Goal: Task Accomplishment & Management: Manage account settings

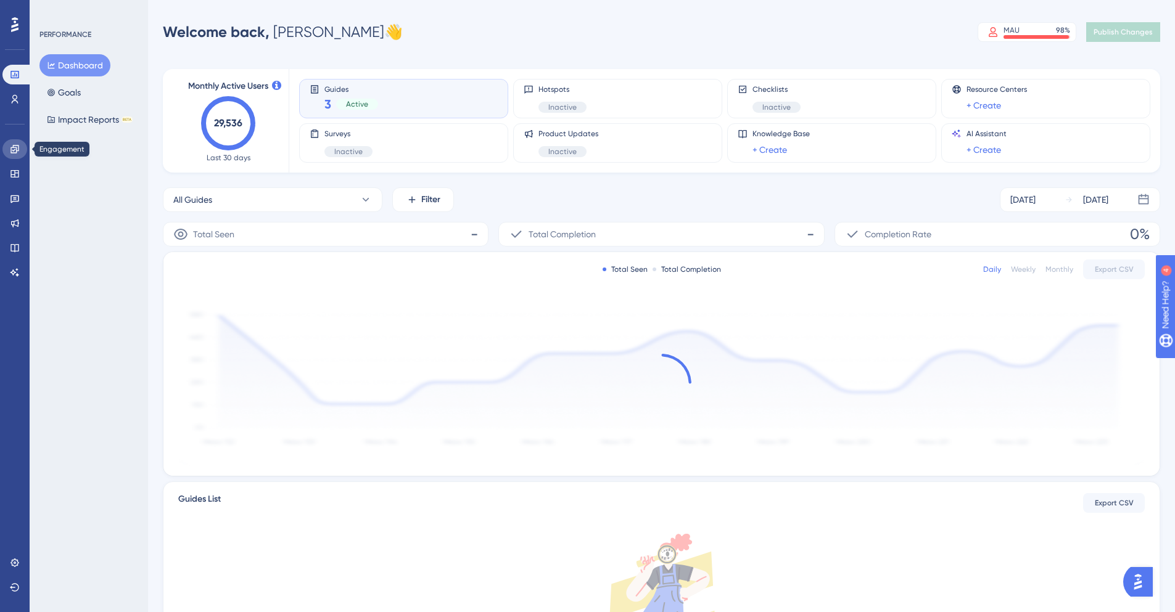
click at [10, 150] on icon at bounding box center [15, 149] width 10 height 10
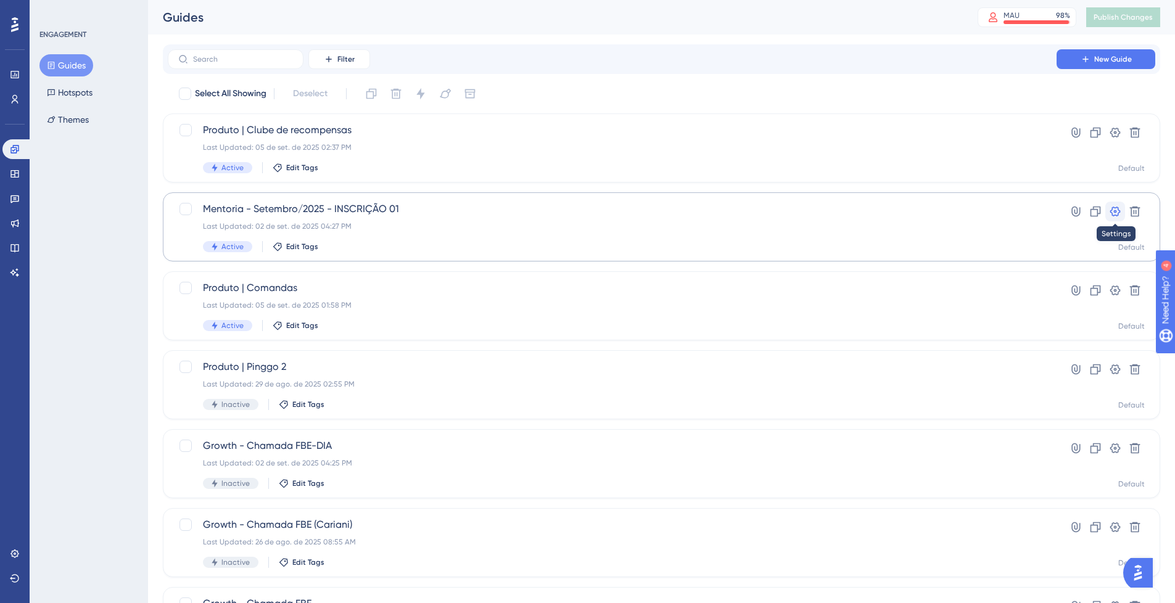
click at [1111, 215] on icon at bounding box center [1115, 211] width 12 height 12
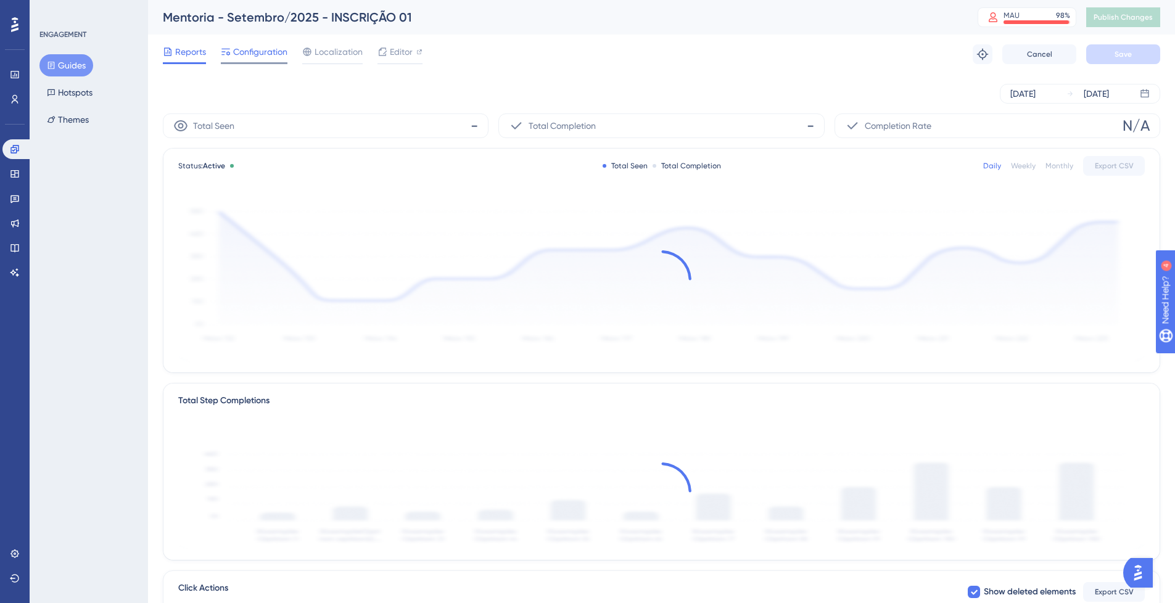
click at [257, 58] on span "Configuration" at bounding box center [260, 51] width 54 height 15
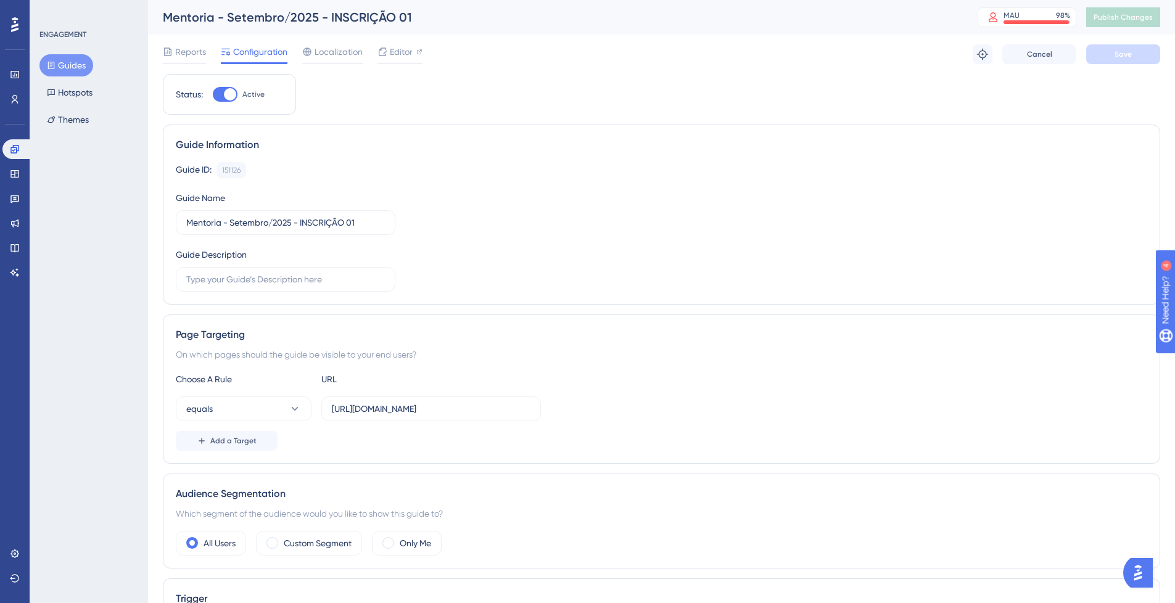
click at [244, 94] on span "Active" at bounding box center [253, 94] width 22 height 10
click at [213, 94] on input "Active" at bounding box center [212, 94] width 1 height 1
checkbox input "false"
click at [1101, 51] on button "Save" at bounding box center [1123, 54] width 74 height 20
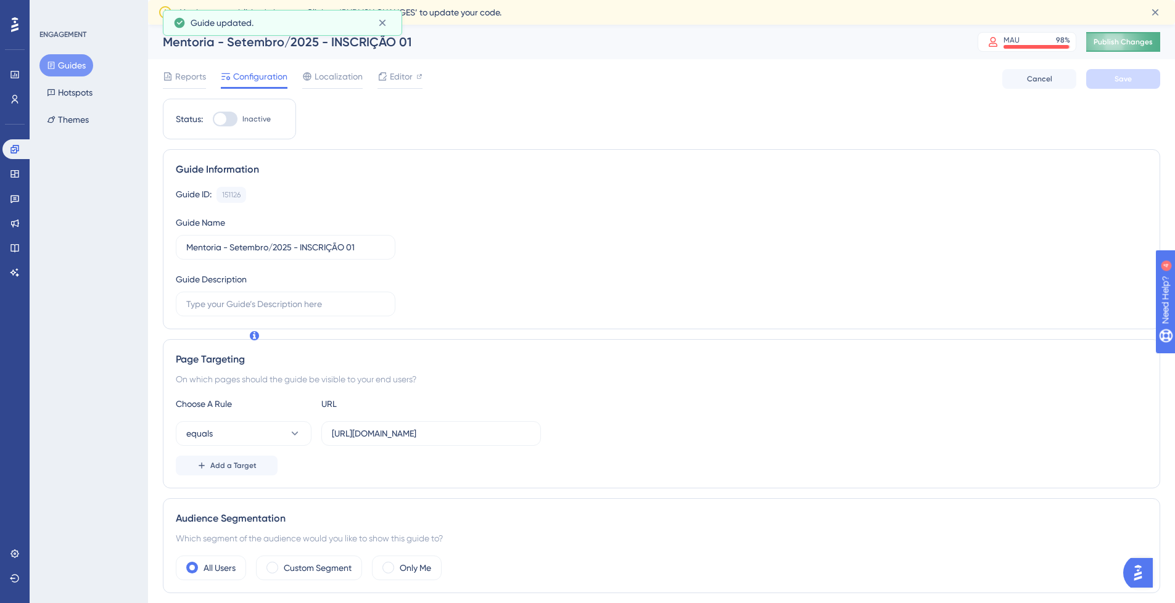
click at [1125, 40] on span "Publish Changes" at bounding box center [1122, 42] width 59 height 10
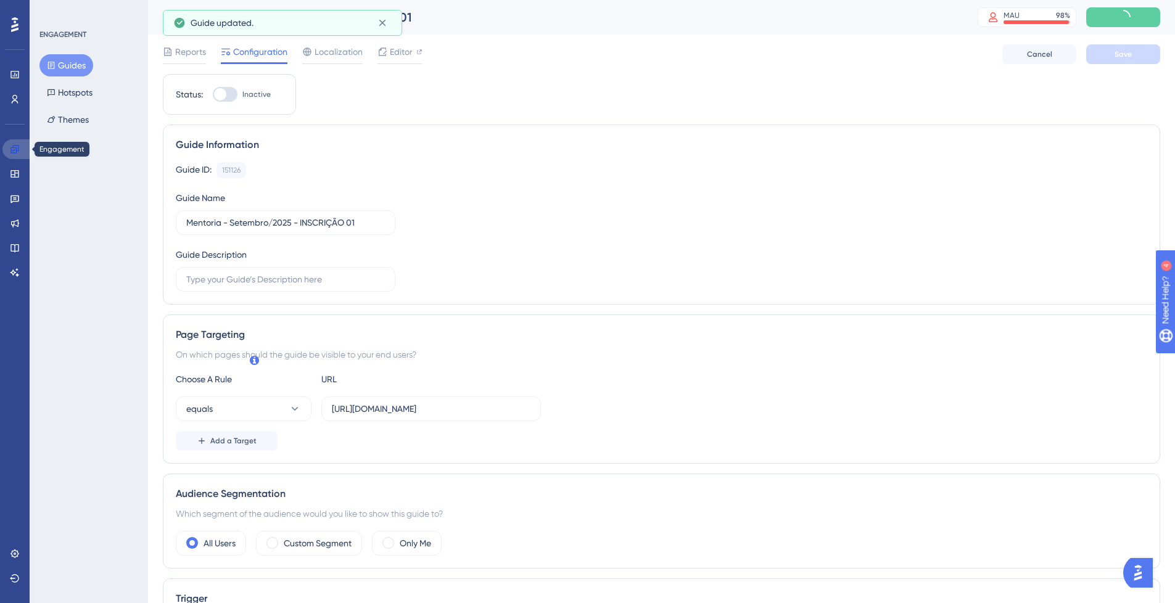
click at [14, 141] on link at bounding box center [17, 149] width 30 height 20
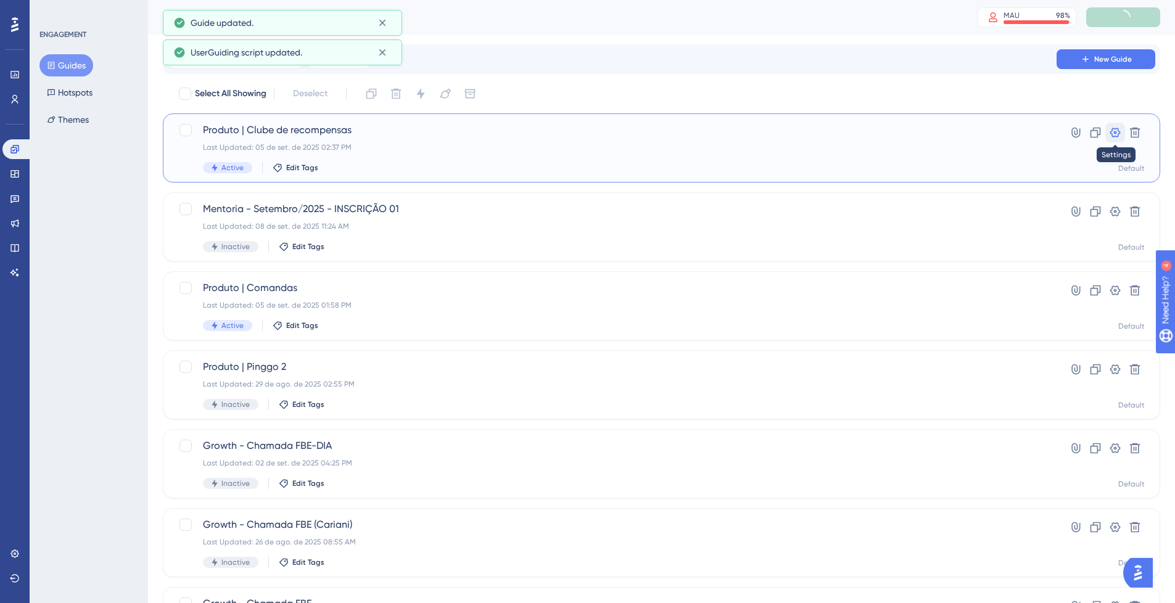
click at [1112, 134] on icon at bounding box center [1115, 132] width 12 height 12
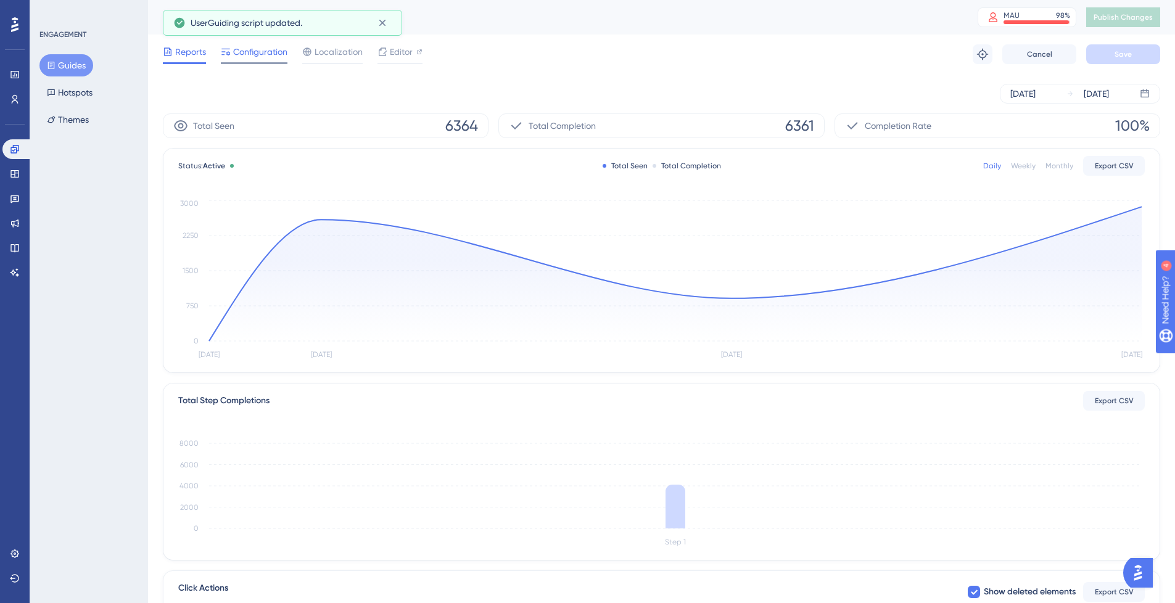
click at [264, 54] on span "Configuration" at bounding box center [260, 51] width 54 height 15
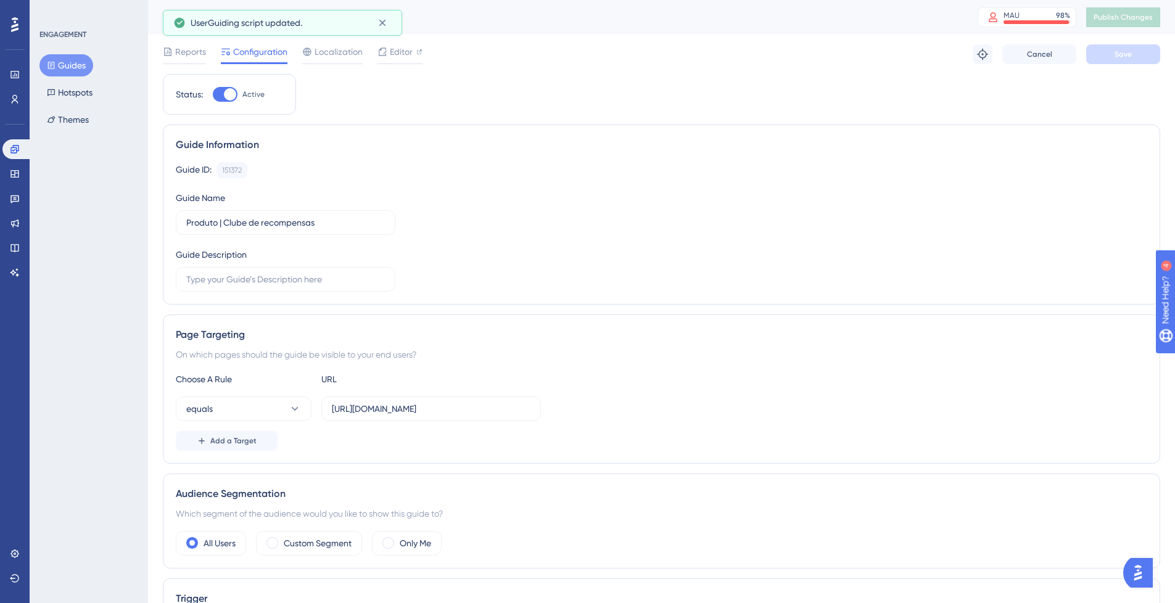
click at [257, 95] on span "Active" at bounding box center [253, 94] width 22 height 10
click at [213, 95] on input "Active" at bounding box center [212, 94] width 1 height 1
checkbox input "false"
click at [1119, 56] on span "Save" at bounding box center [1122, 54] width 17 height 10
click at [1130, 18] on span "Publish Changes" at bounding box center [1122, 17] width 59 height 10
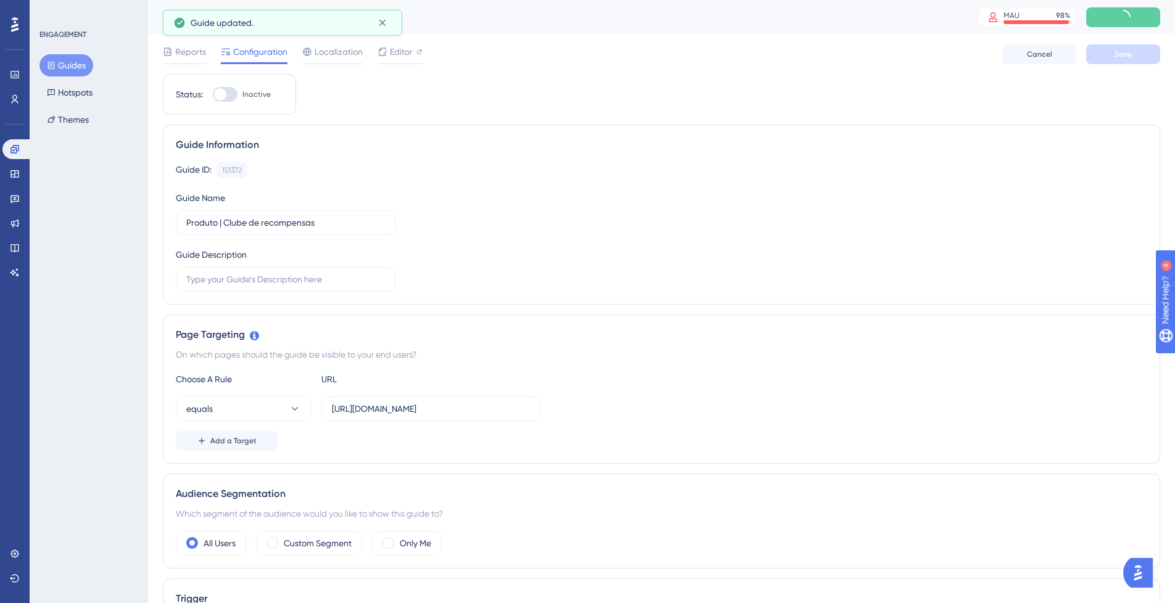
click at [12, 160] on div "Engagement Widgets Feedback Product Updates Knowledge Base AI Assistant" at bounding box center [14, 210] width 25 height 143
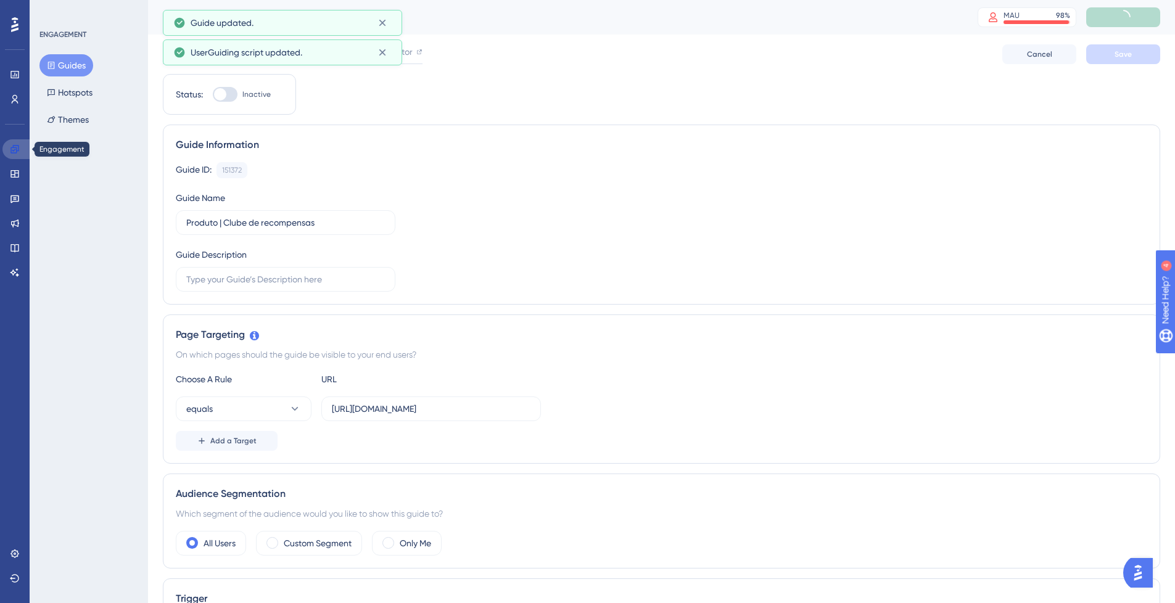
click at [17, 142] on link at bounding box center [17, 149] width 30 height 20
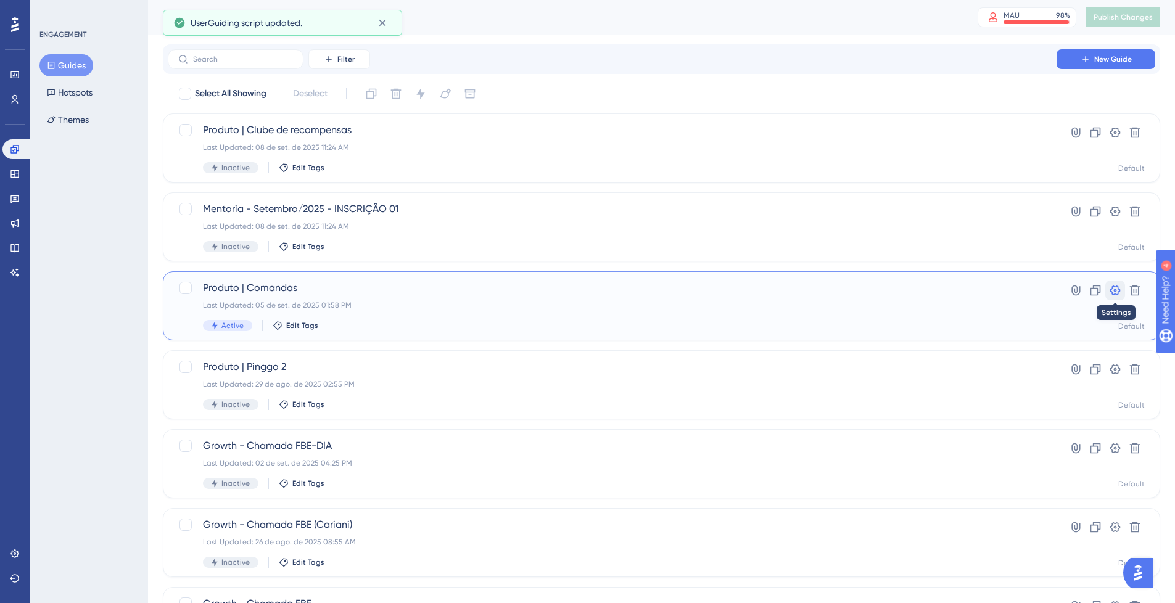
click at [1111, 290] on icon at bounding box center [1115, 290] width 12 height 12
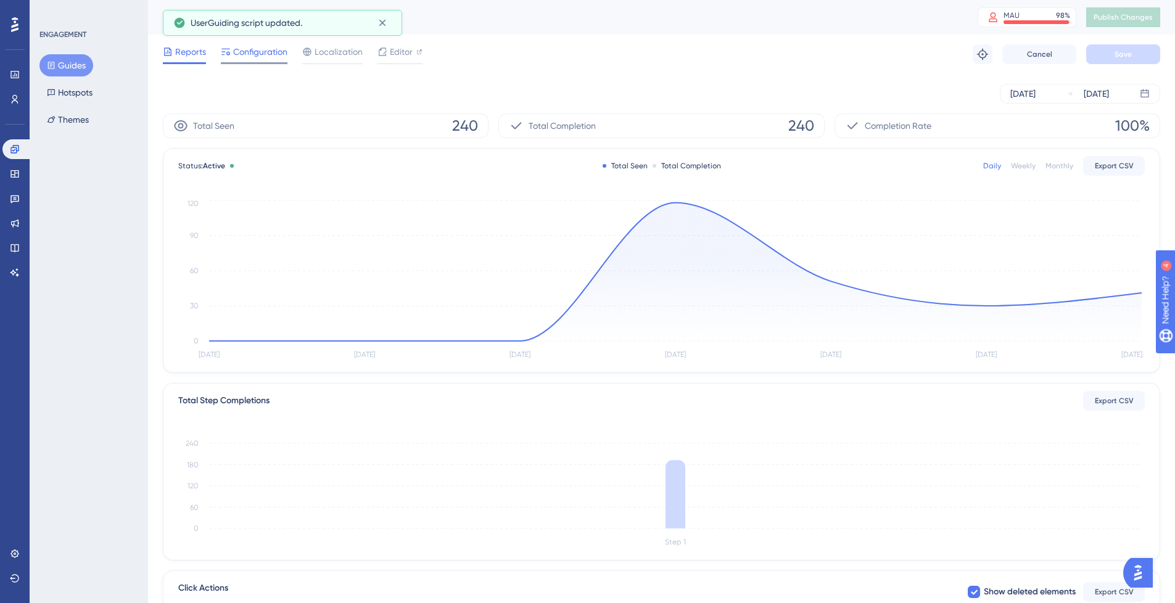
click at [253, 55] on span "Configuration" at bounding box center [260, 51] width 54 height 15
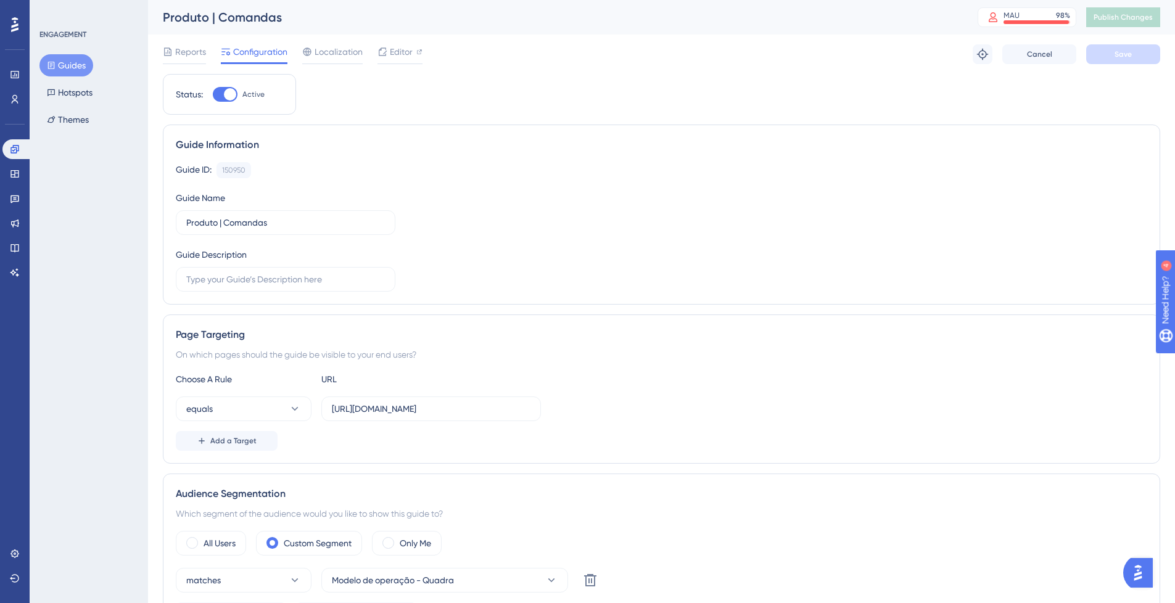
click at [247, 100] on label "Active" at bounding box center [239, 94] width 52 height 15
click at [213, 95] on input "Active" at bounding box center [212, 94] width 1 height 1
checkbox input "false"
click at [1131, 51] on button "Save" at bounding box center [1123, 54] width 74 height 20
click at [1131, 18] on span "Publish Changes" at bounding box center [1122, 17] width 59 height 10
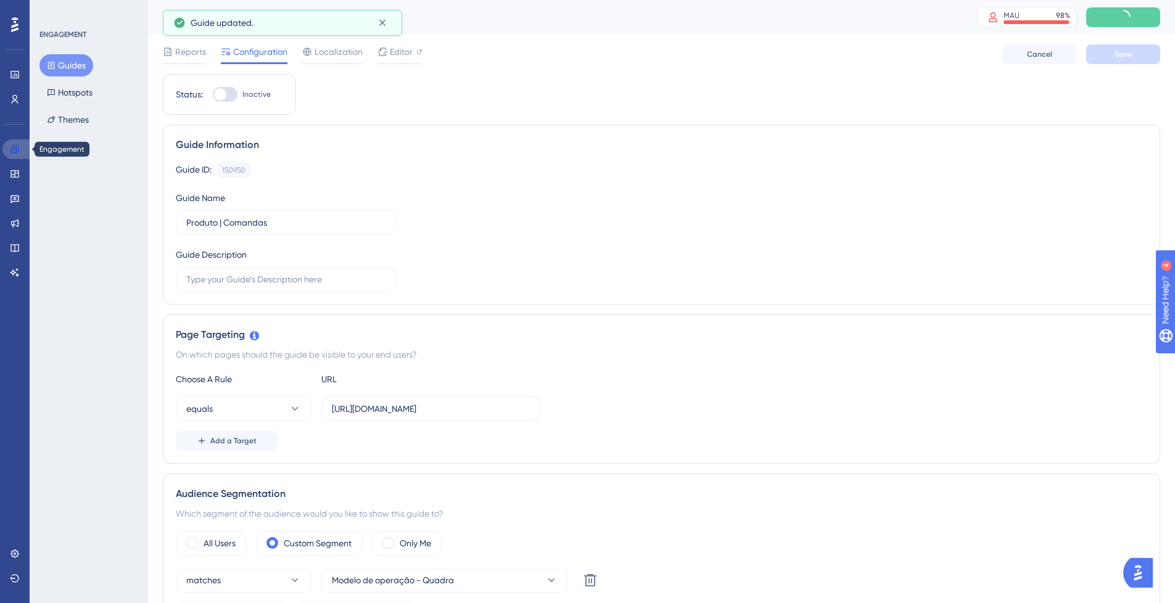
click at [14, 153] on icon at bounding box center [14, 149] width 8 height 8
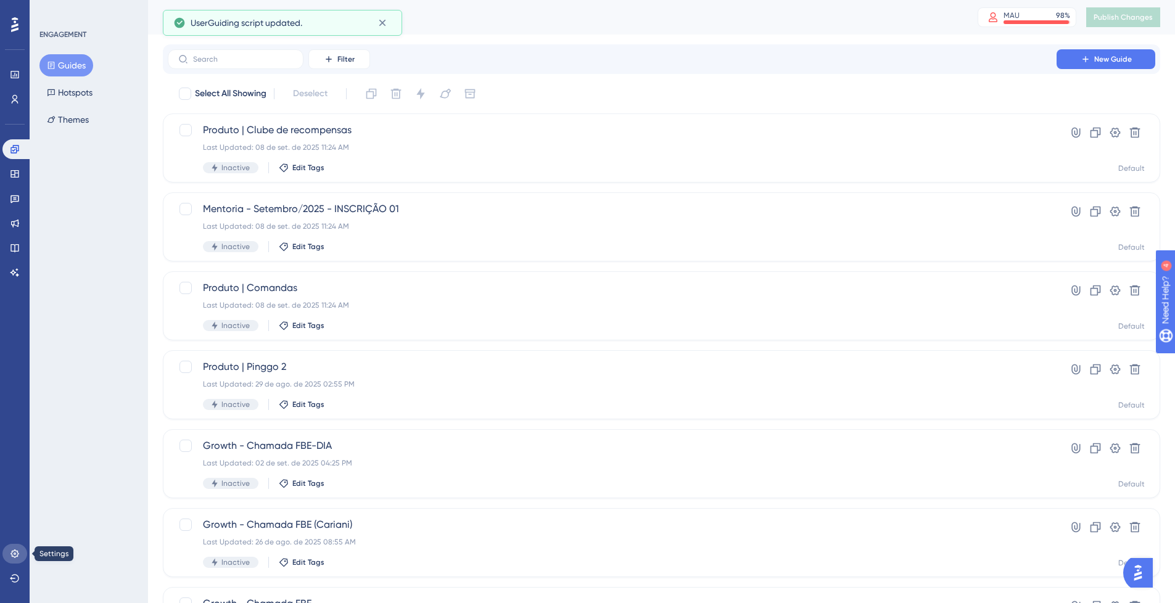
click at [18, 557] on icon at bounding box center [15, 554] width 10 height 10
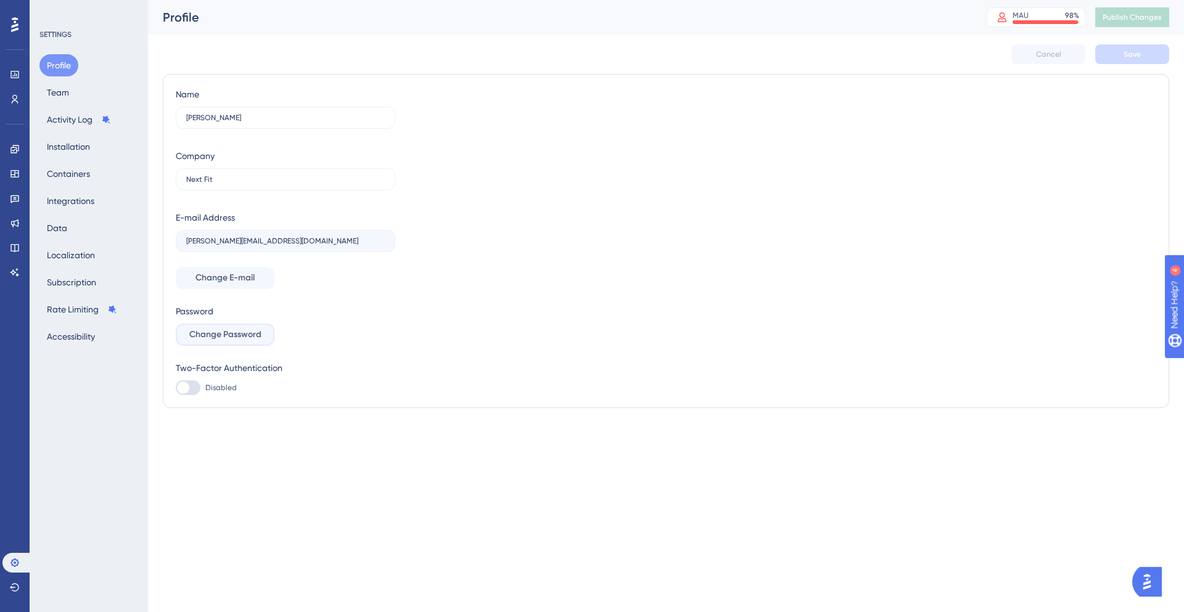
click at [253, 335] on span "Change Password" at bounding box center [225, 334] width 72 height 15
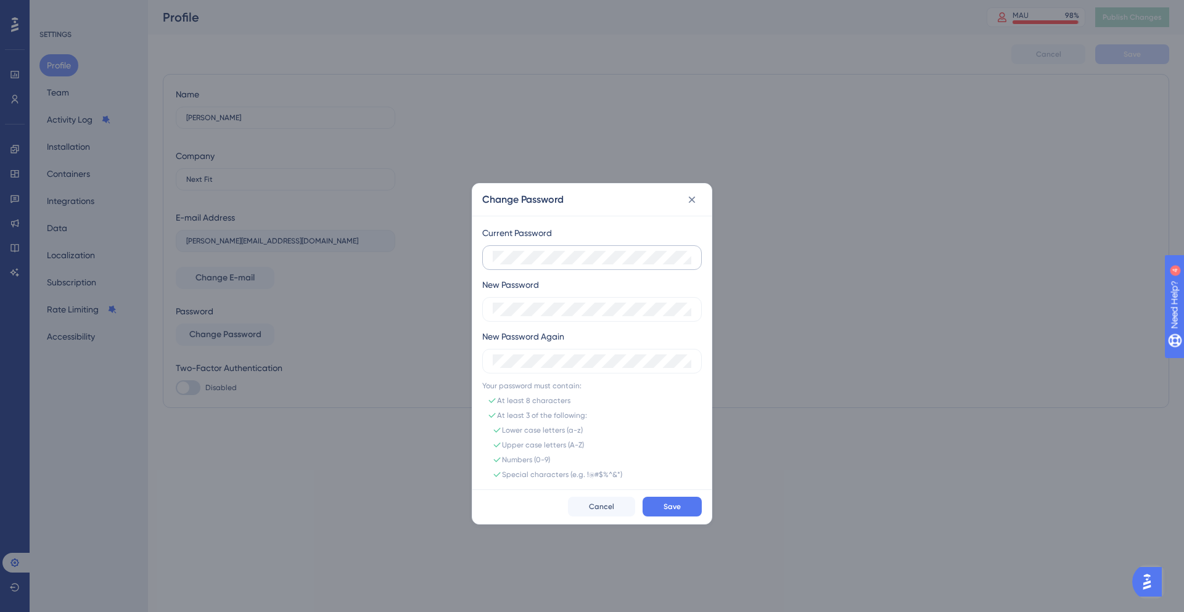
click at [566, 248] on label at bounding box center [591, 257] width 219 height 25
click at [675, 508] on span "Save" at bounding box center [671, 507] width 17 height 10
